Goal: Check status

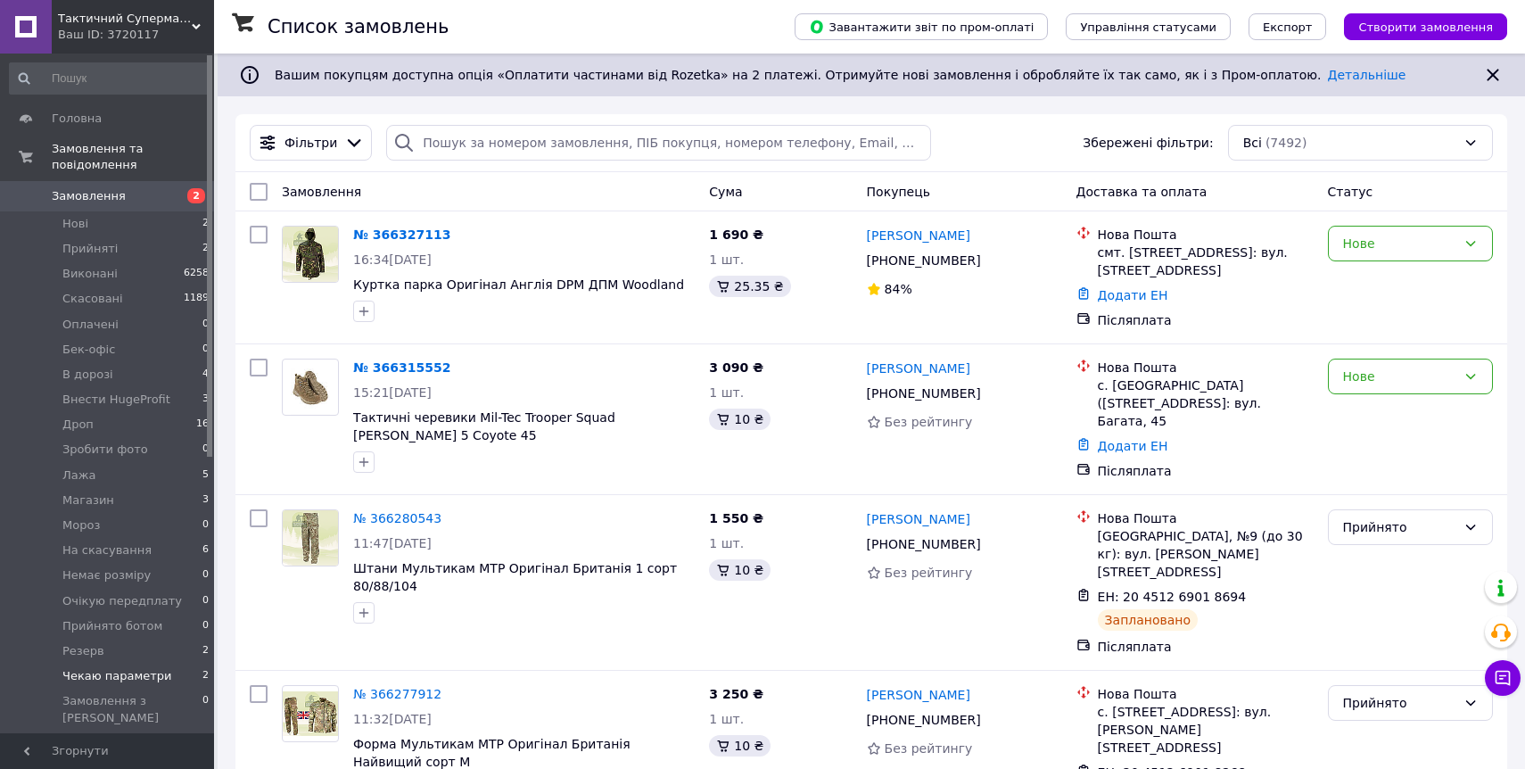
click at [116, 686] on li "Чекаю параметри 2" at bounding box center [109, 675] width 219 height 25
